Goal: Communication & Community: Answer question/provide support

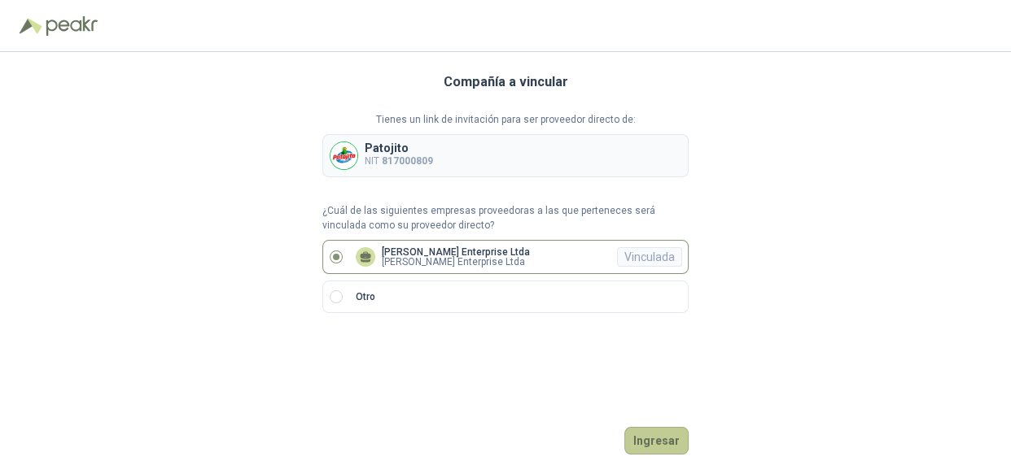
click at [644, 438] on button "Ingresar" at bounding box center [656, 441] width 64 height 28
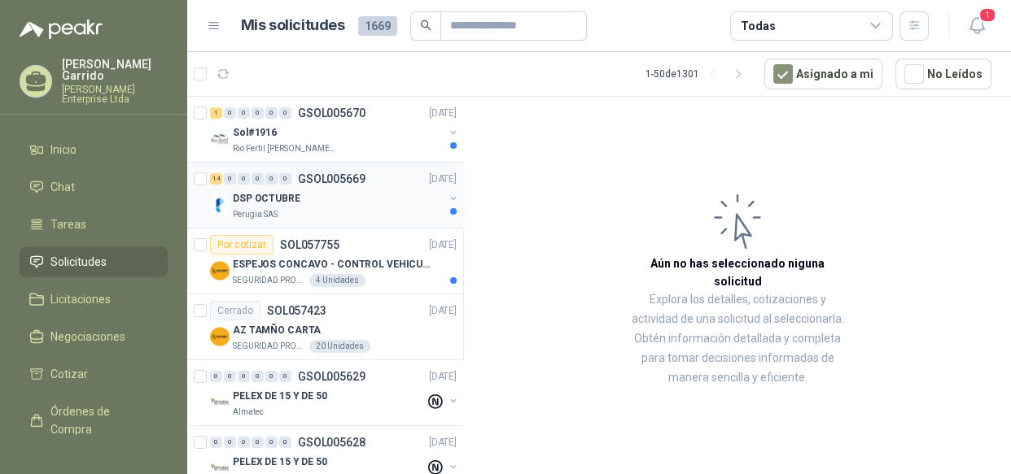
click at [349, 199] on div "DSP OCTUBRE" at bounding box center [338, 199] width 211 height 20
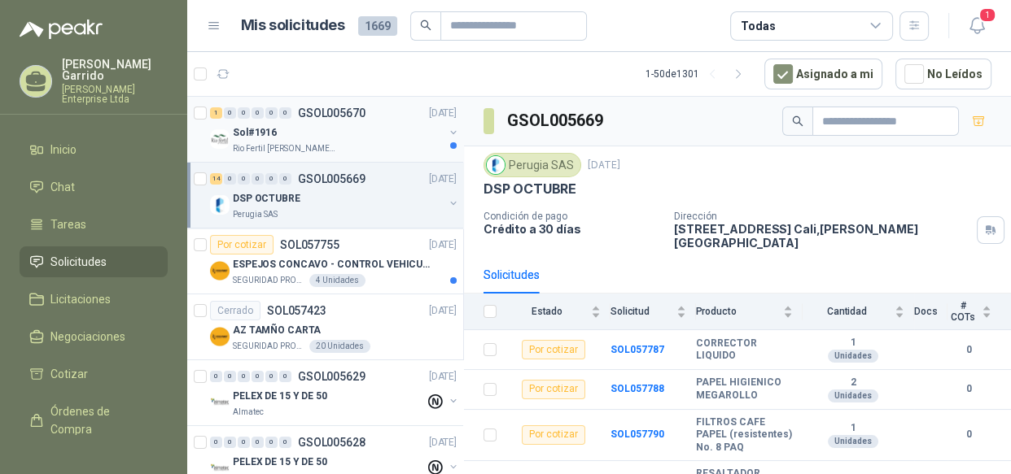
click at [316, 130] on div "Sol#1916" at bounding box center [338, 133] width 211 height 20
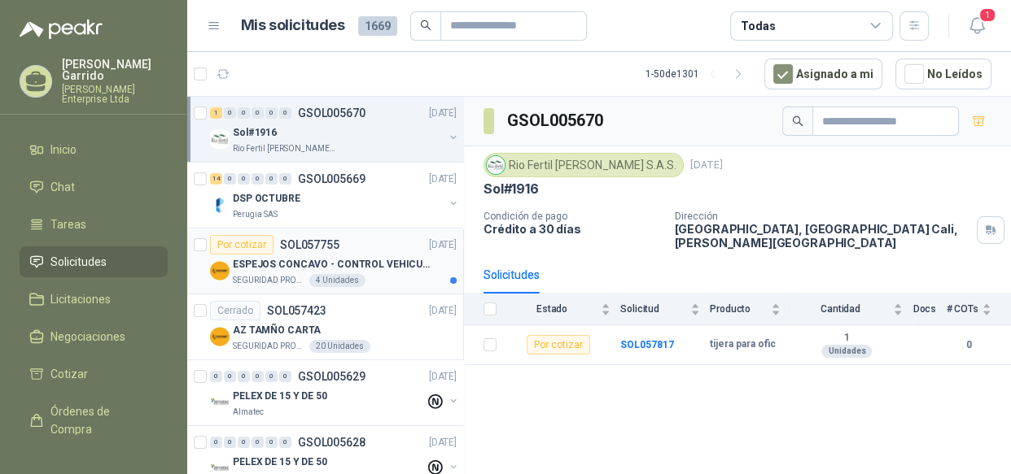
click at [395, 266] on p "ESPEJOS CONCAVO - CONTROL VEHICULAR" at bounding box center [334, 264] width 203 height 15
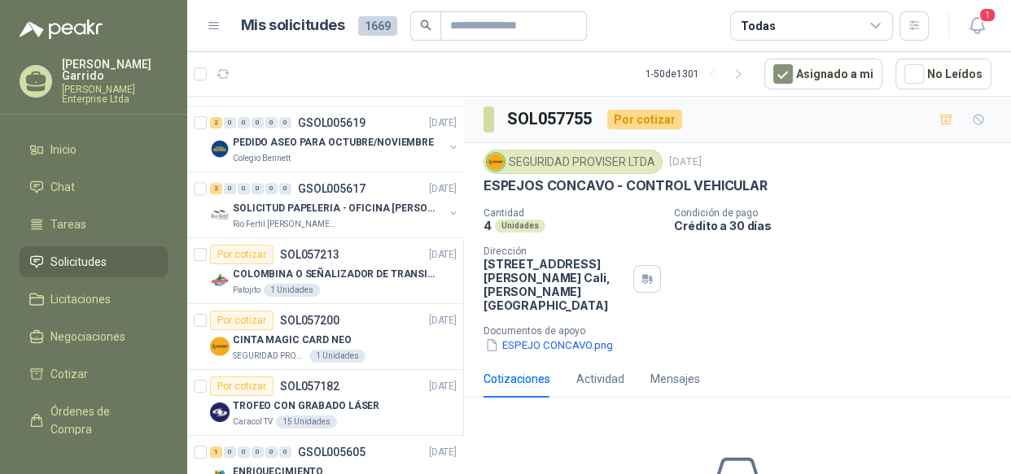
scroll to position [656, 0]
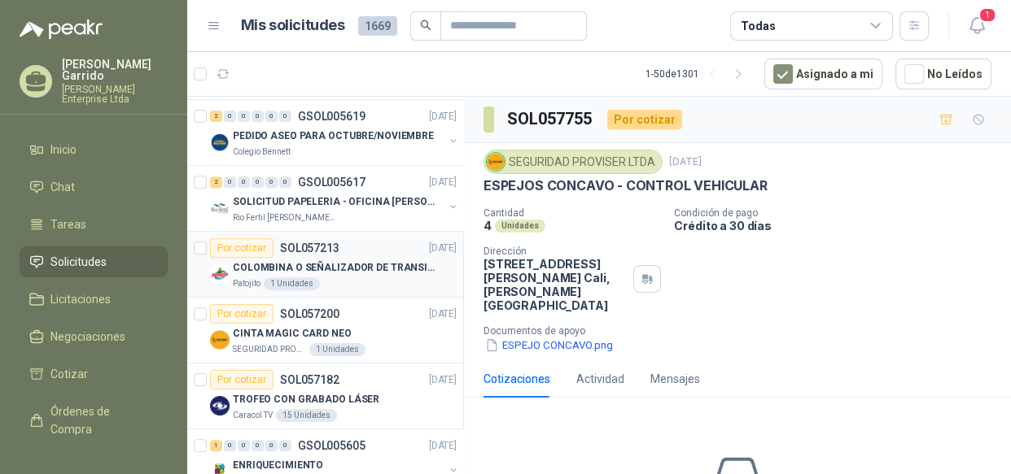
click at [385, 269] on p "COLOMBINA O SEÑALIZADOR DE TRANSITO" at bounding box center [334, 267] width 203 height 15
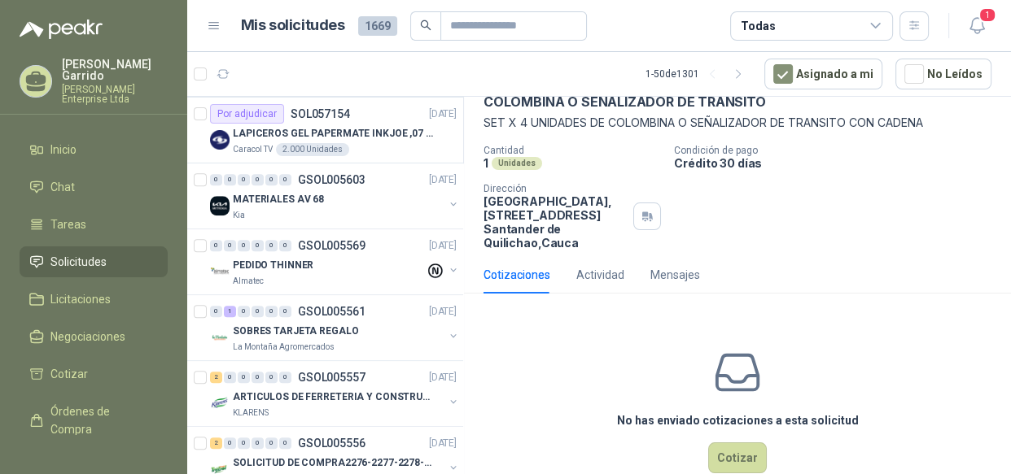
scroll to position [1212, 0]
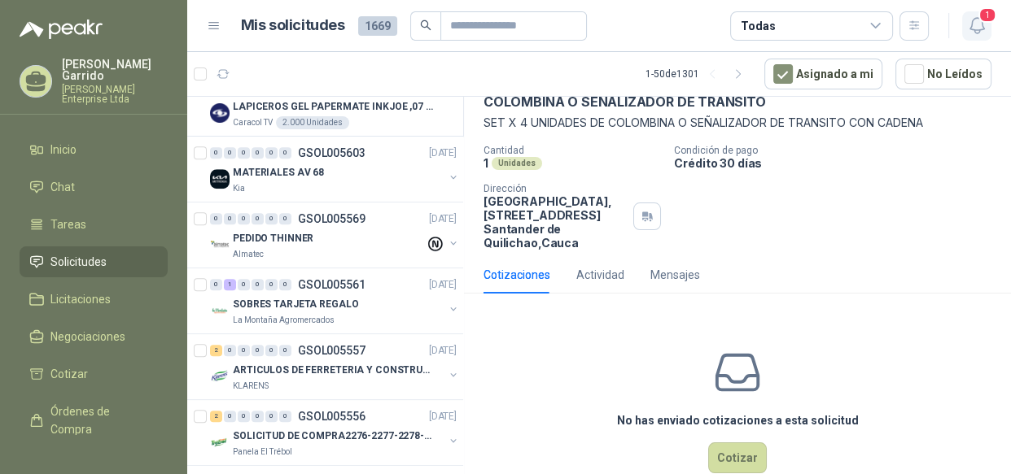
click at [975, 31] on icon "button" at bounding box center [977, 25] width 20 height 20
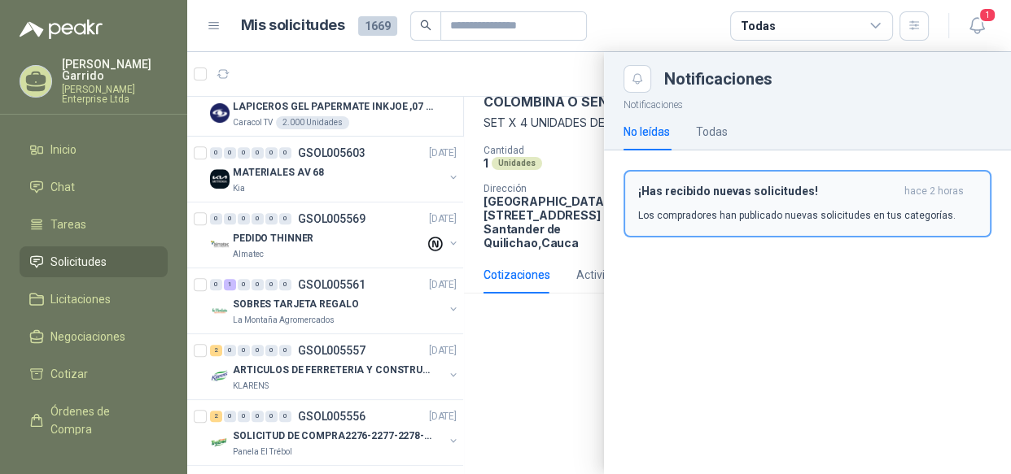
click at [797, 212] on p "Los compradores han publicado nuevas solicitudes en tus categorías." at bounding box center [796, 215] width 317 height 15
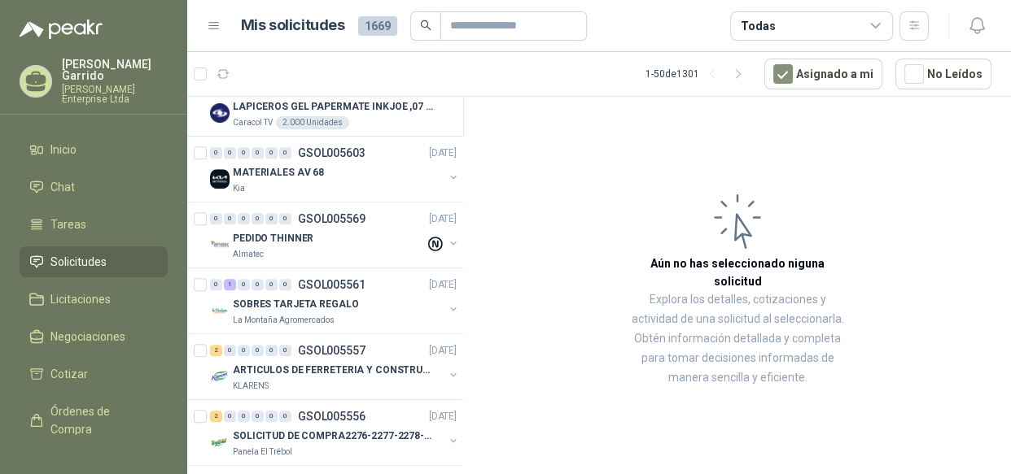
click at [876, 17] on div "Todas" at bounding box center [811, 25] width 163 height 29
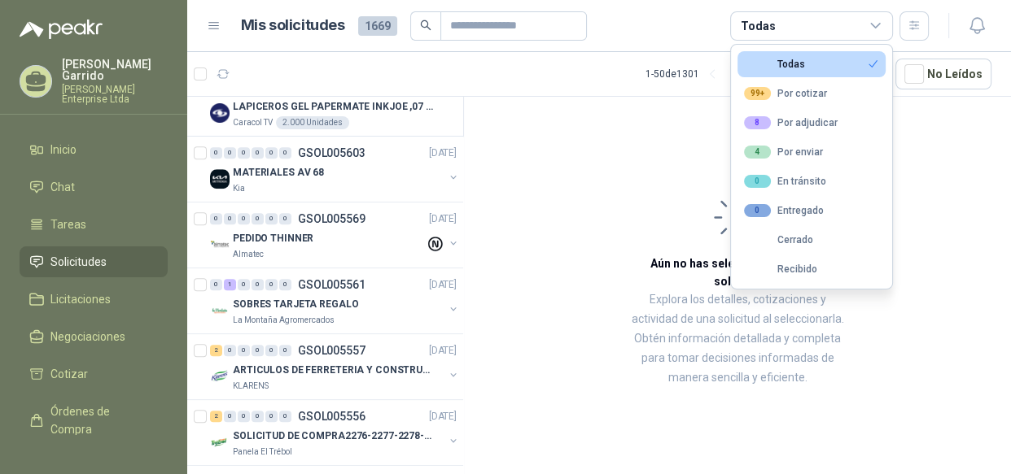
click at [876, 17] on div "Todas" at bounding box center [811, 25] width 163 height 29
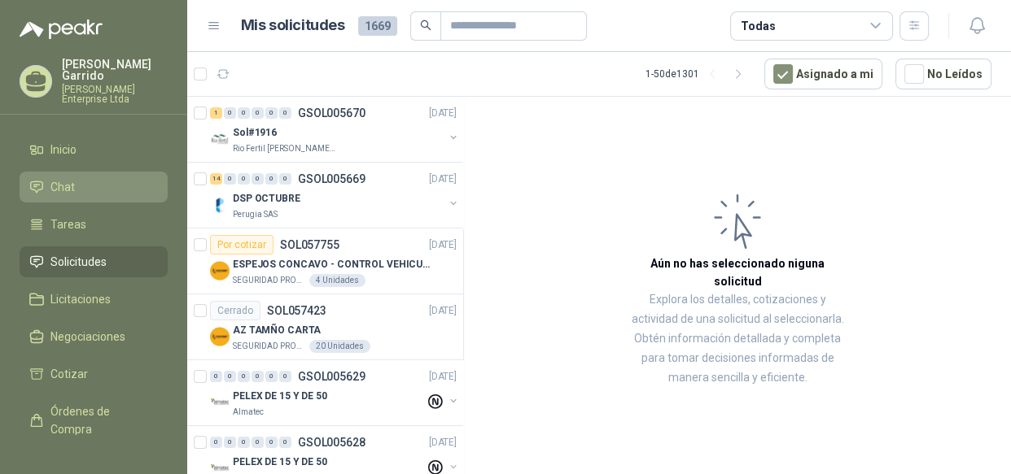
click at [128, 178] on li "Chat" at bounding box center [93, 187] width 129 height 18
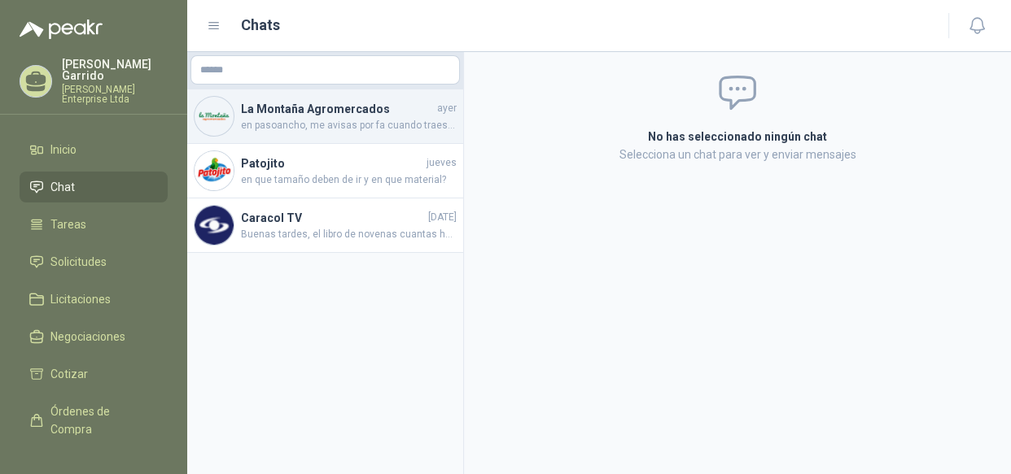
click at [353, 116] on h4 "La Montaña Agromercados" at bounding box center [337, 109] width 193 height 18
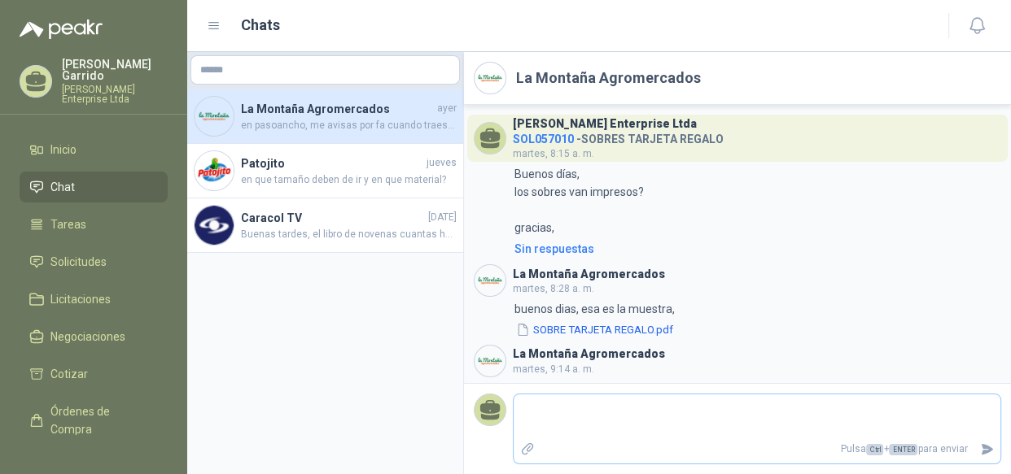
scroll to position [962, 0]
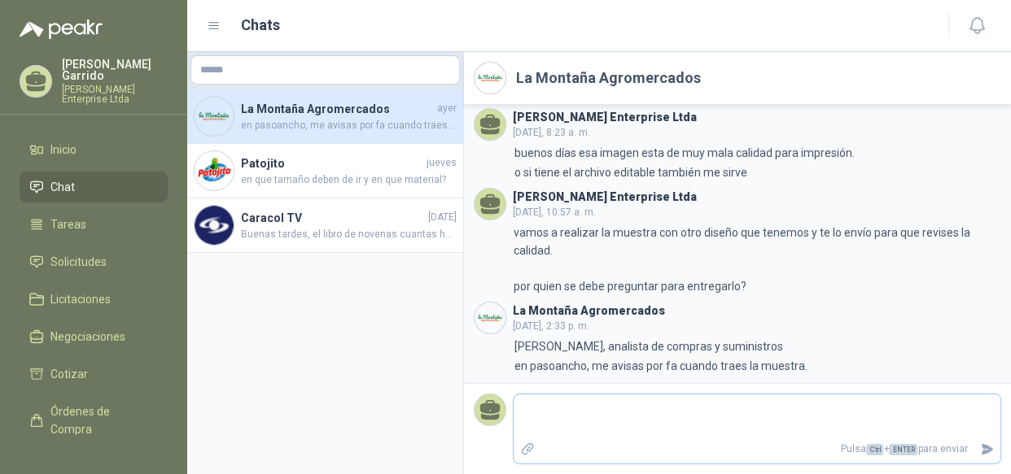
type textarea "*"
